Goal: Navigation & Orientation: Find specific page/section

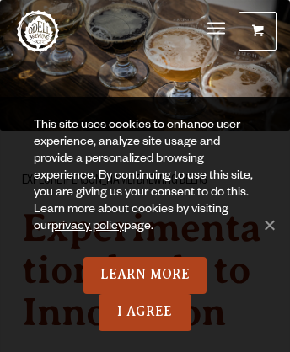
scroll to position [11604, 0]
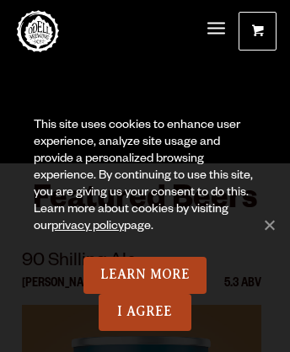
scroll to position [10, 0]
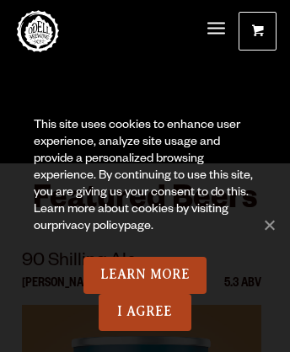
click at [69, 227] on link "privacy policy" at bounding box center [87, 227] width 72 height 13
click at [38, 21] on link "Odell Home" at bounding box center [38, 31] width 42 height 42
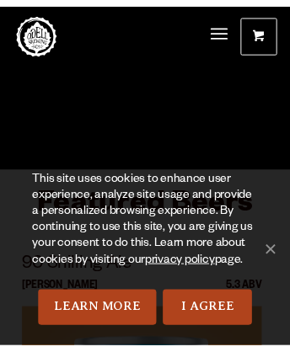
scroll to position [8550, 0]
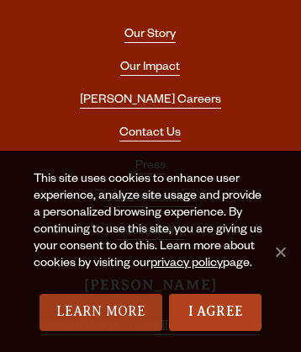
click at [100, 312] on link "Learn More" at bounding box center [102, 312] width 124 height 37
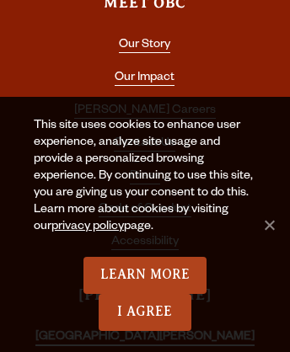
click at [144, 331] on link "[GEOGRAPHIC_DATA][PERSON_NAME]" at bounding box center [144, 338] width 219 height 15
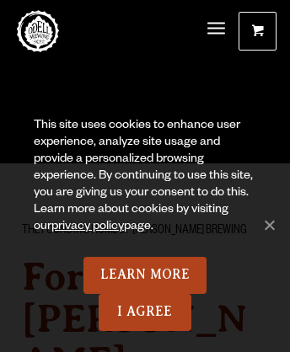
click at [38, 31] on link "Odell Home" at bounding box center [38, 31] width 42 height 42
